Goal: Task Accomplishment & Management: Complete application form

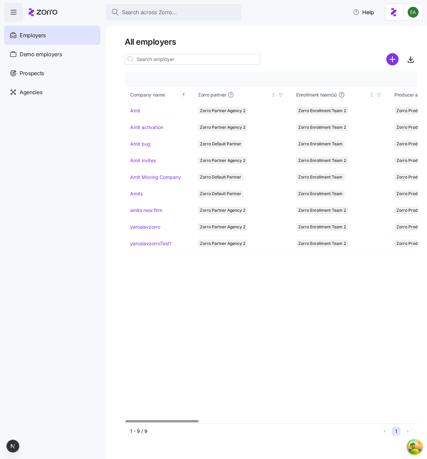
click at [48, 144] on nav "Employers Demo employers Prospects Demo prospects Agencies" at bounding box center [53, 240] width 106 height 437
click at [145, 160] on link "Amit invites" at bounding box center [143, 160] width 26 height 7
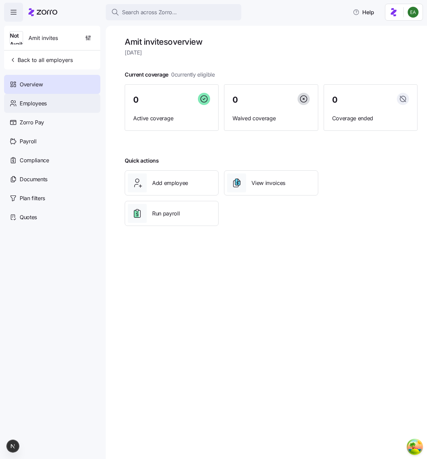
click at [53, 105] on div "Employees" at bounding box center [52, 103] width 96 height 19
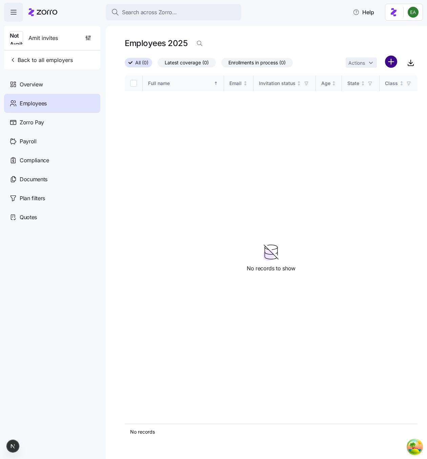
click at [389, 60] on html "Search across Zorro... Help Not Available Amit invites Back to all employers Ov…" at bounding box center [213, 227] width 427 height 455
click at [375, 92] on span "Add a new employee" at bounding box center [368, 90] width 45 height 7
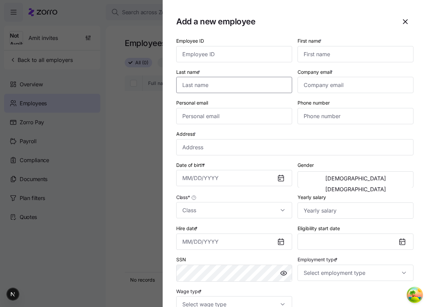
click at [233, 86] on input "Last name *" at bounding box center [234, 85] width 116 height 16
click at [217, 83] on input "sdf" at bounding box center [234, 85] width 116 height 16
type input "sdfssfsdfsdf"
click at [217, 115] on input "Personal email" at bounding box center [234, 116] width 116 height 16
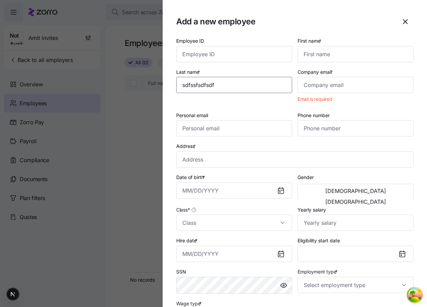
click at [219, 89] on input "sdfssfsdfsdf" at bounding box center [234, 85] width 116 height 16
type input "d"
click at [218, 128] on input "Personal email" at bounding box center [234, 128] width 116 height 16
click at [215, 82] on input "Last name *" at bounding box center [234, 85] width 116 height 16
type input "sf"
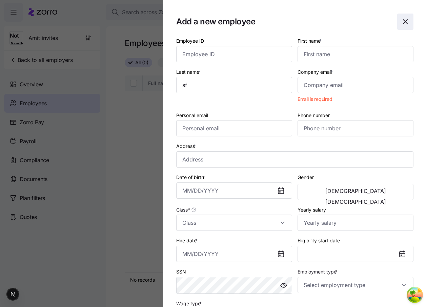
click at [402, 20] on icon "button" at bounding box center [405, 22] width 8 height 8
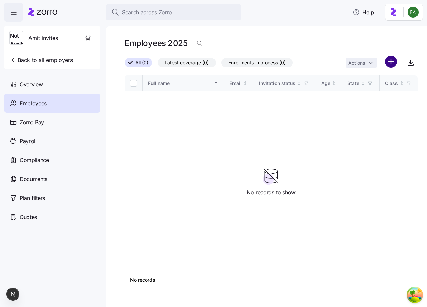
click at [388, 60] on html "Search across Zorro... Help Not Available Amit invites Back to all employers Ov…" at bounding box center [213, 151] width 427 height 303
click at [371, 89] on span "Add a new employee" at bounding box center [368, 90] width 45 height 7
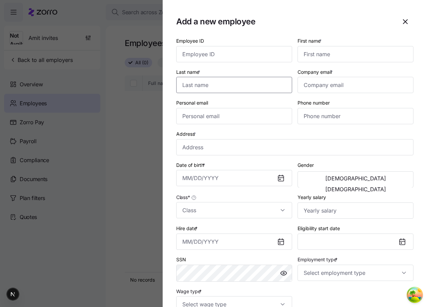
click at [251, 88] on input "Last name *" at bounding box center [234, 85] width 116 height 16
click at [272, 90] on input "acfjklkjnnnllkjhhh" at bounding box center [234, 85] width 116 height 16
click at [222, 115] on input "Personal email" at bounding box center [234, 116] width 116 height 16
click at [232, 86] on input "acfjklkjnnnllkjhhh" at bounding box center [234, 85] width 116 height 16
click at [230, 114] on input "Personal email" at bounding box center [234, 116] width 116 height 16
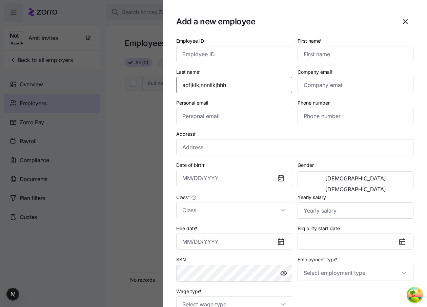
click at [232, 83] on input "acfjklkjnnnllkjhhh" at bounding box center [234, 85] width 116 height 16
type input "asnnnnnnnnnnnn"
click at [116, 69] on div at bounding box center [213, 153] width 427 height 307
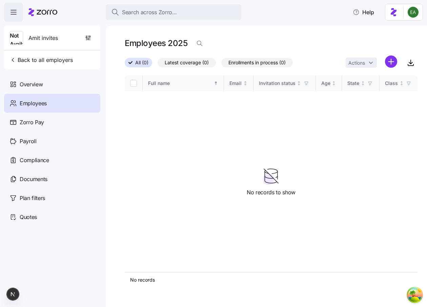
click at [34, 14] on icon at bounding box center [42, 12] width 29 height 8
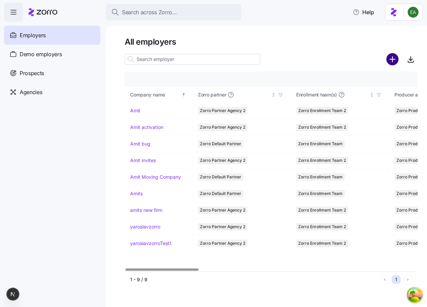
click at [396, 61] on circle "add icon" at bounding box center [392, 59] width 11 height 11
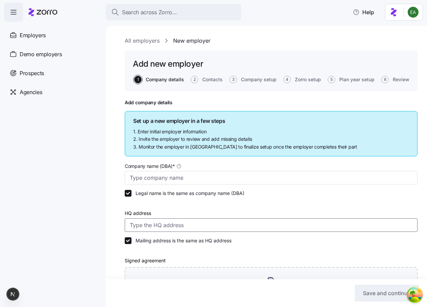
click at [188, 225] on input "HQ address" at bounding box center [271, 226] width 293 height 14
type input "dnnfhfhgf"
click at [163, 182] on input "Company name (DBA) *" at bounding box center [271, 178] width 293 height 14
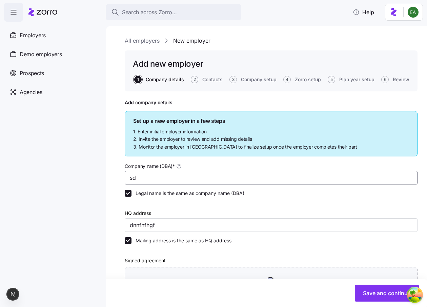
type input "s"
type input "dsssssdfsdfsdfsdf"
